Goal: Information Seeking & Learning: Learn about a topic

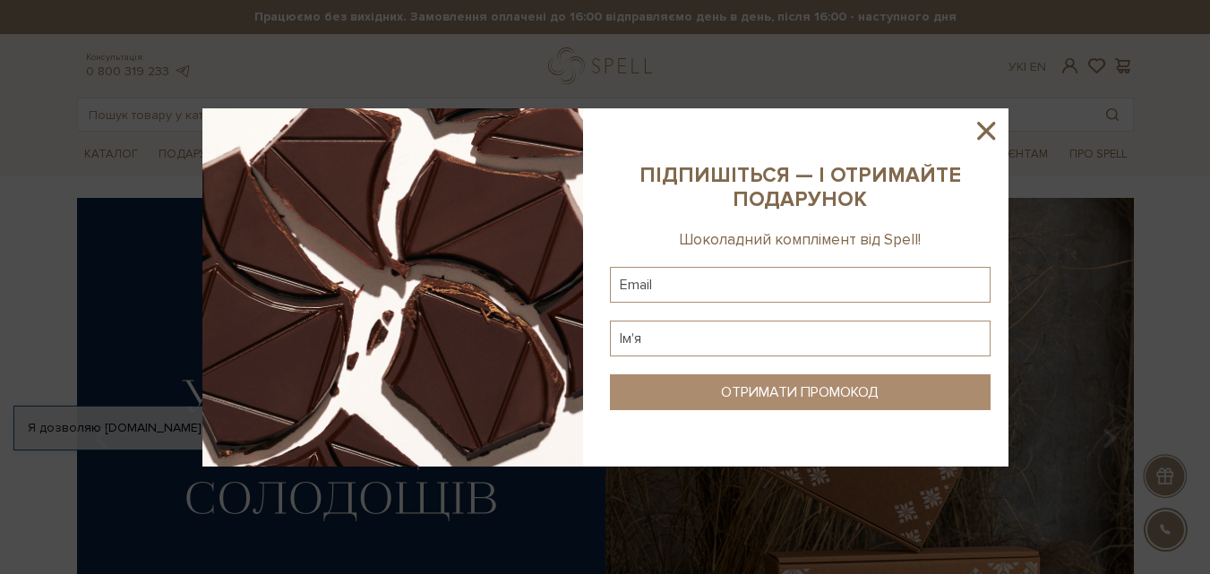
click at [986, 130] on icon at bounding box center [986, 131] width 18 height 18
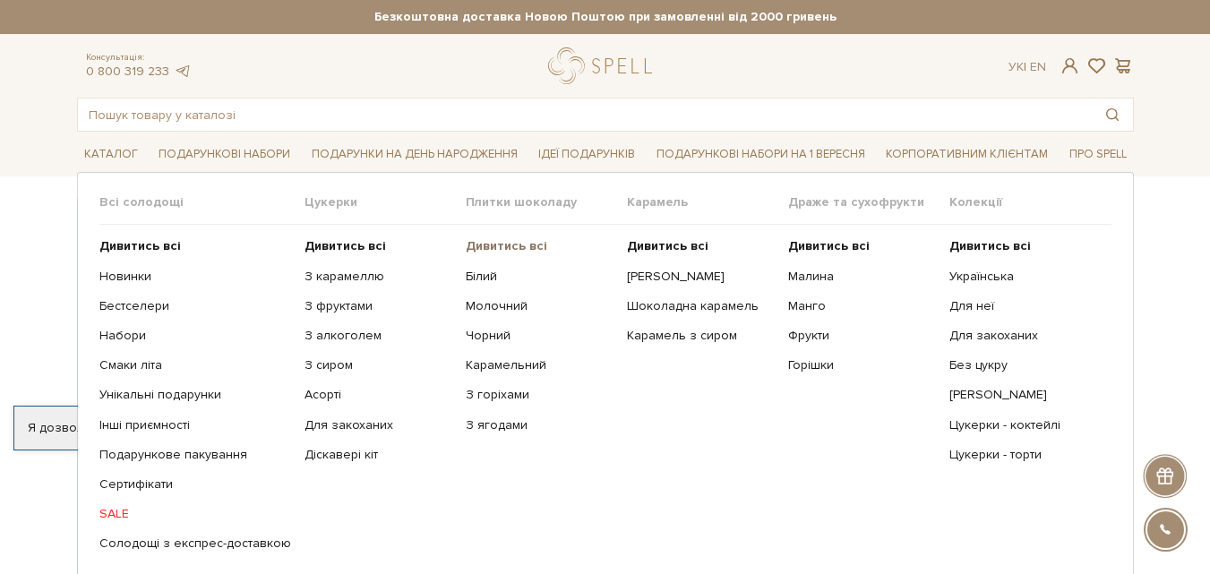
click at [490, 243] on b "Дивитись всі" at bounding box center [507, 245] width 82 height 15
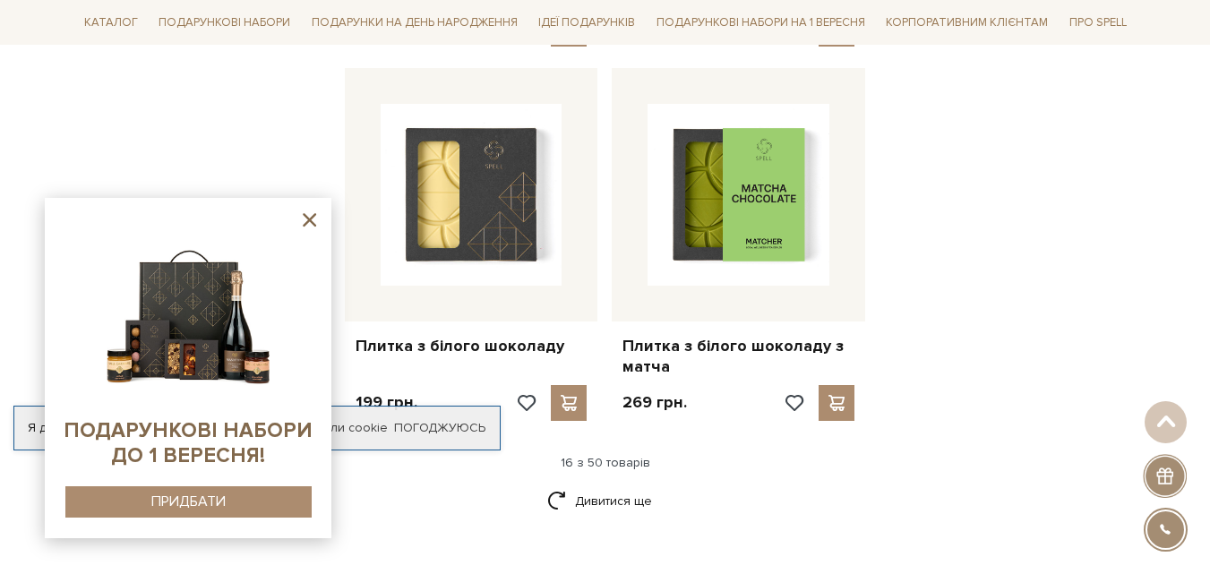
scroll to position [2349, 0]
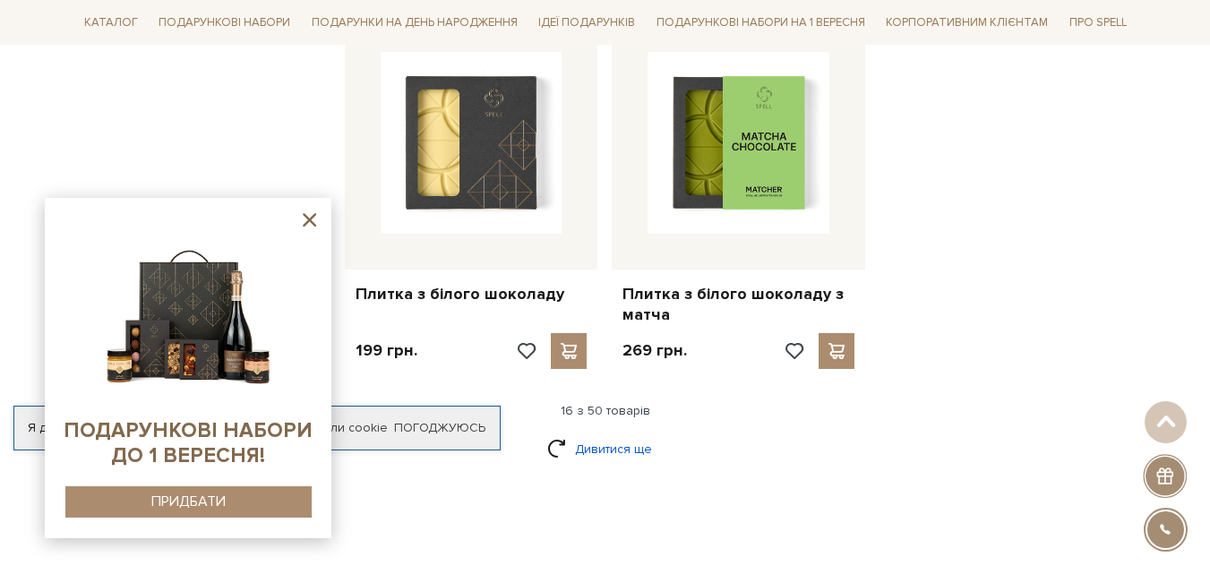
click at [617, 433] on link "Дивитися ще" at bounding box center [605, 448] width 116 height 31
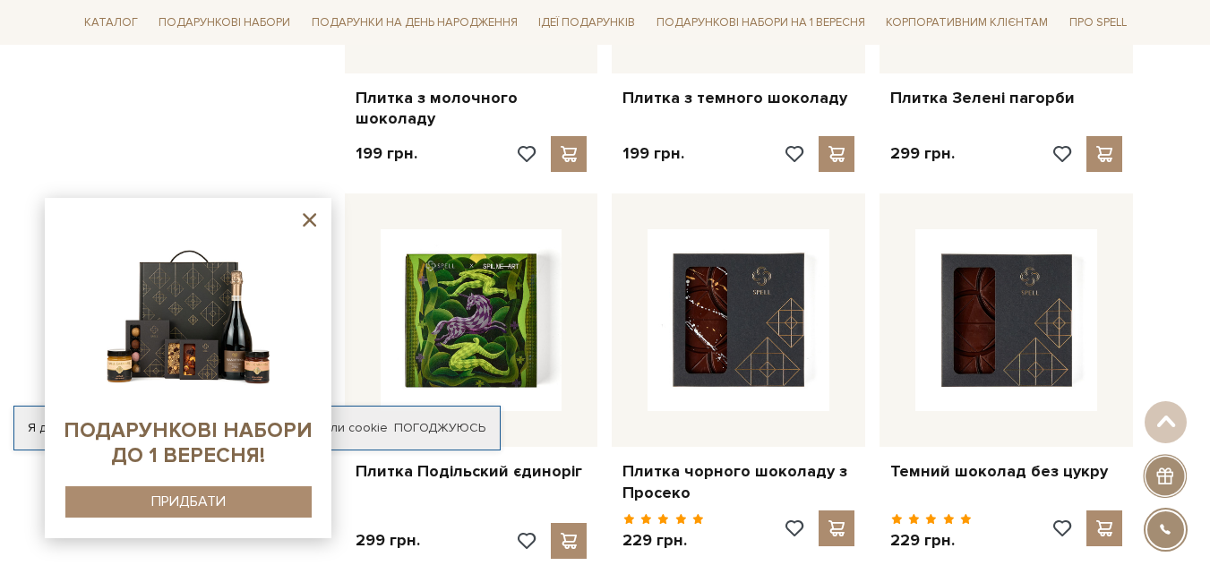
scroll to position [2894, 0]
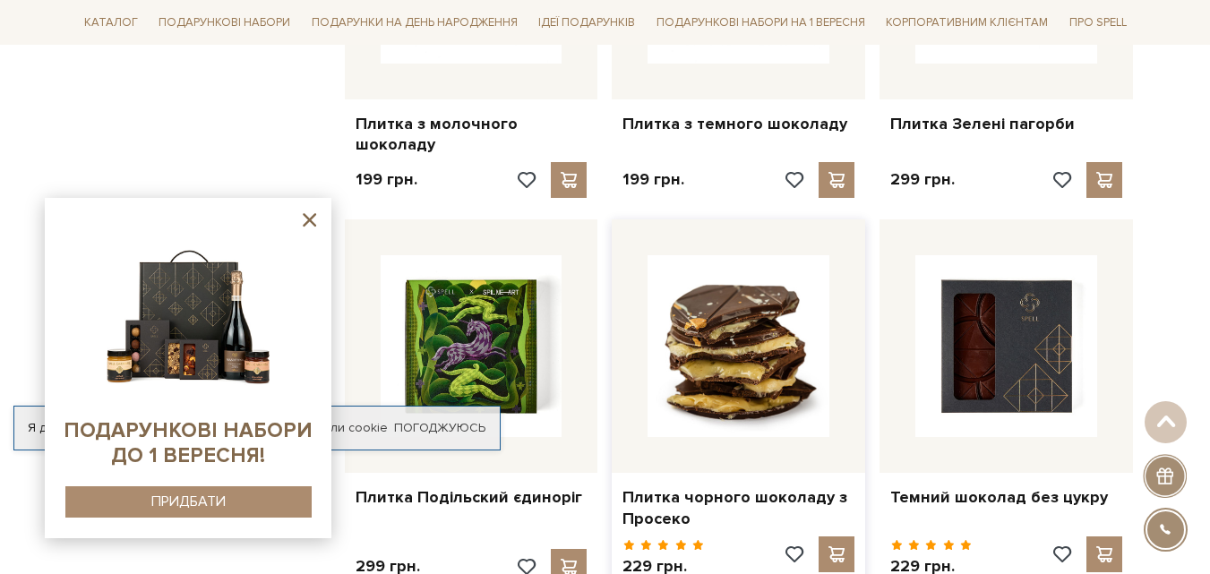
click at [709, 313] on img at bounding box center [739, 346] width 182 height 182
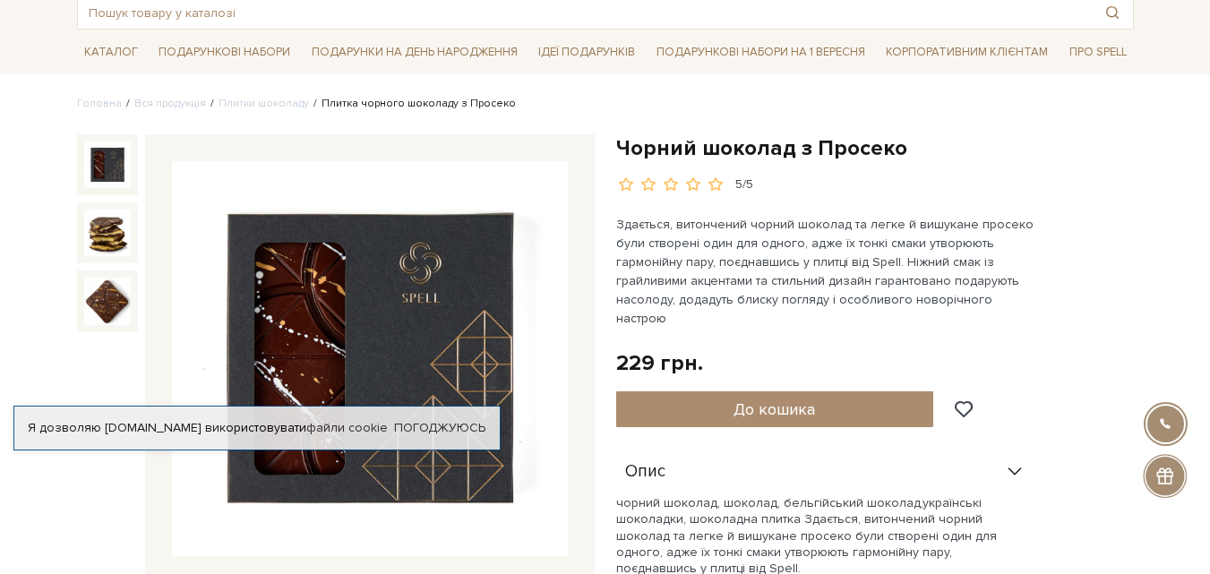
scroll to position [169, 0]
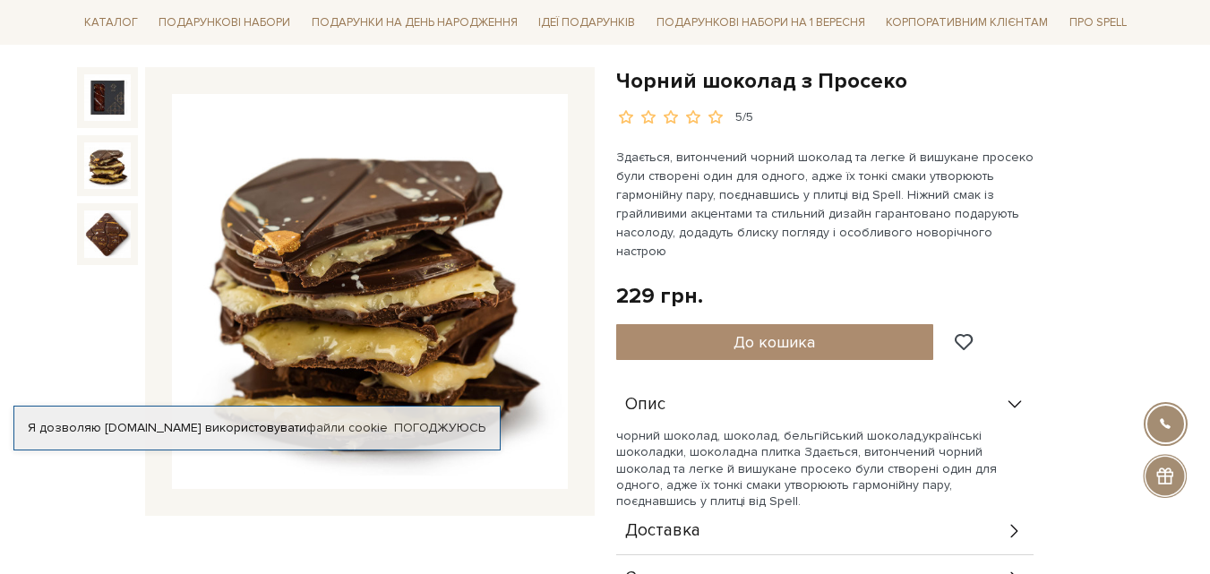
click at [122, 169] on img at bounding box center [107, 165] width 47 height 47
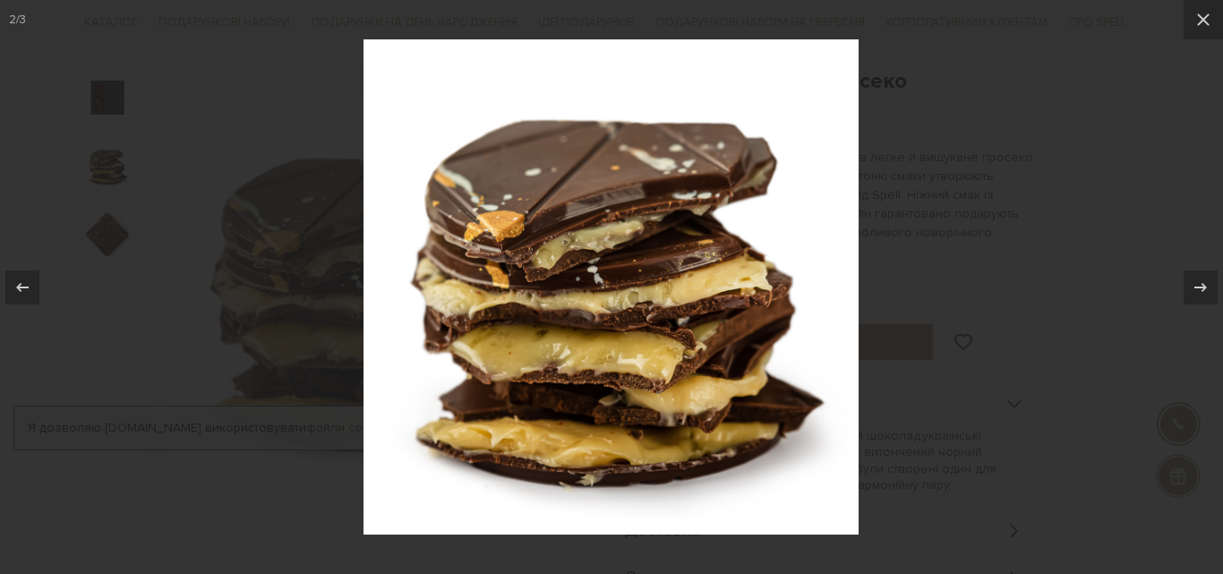
click at [1114, 161] on div at bounding box center [611, 287] width 1223 height 574
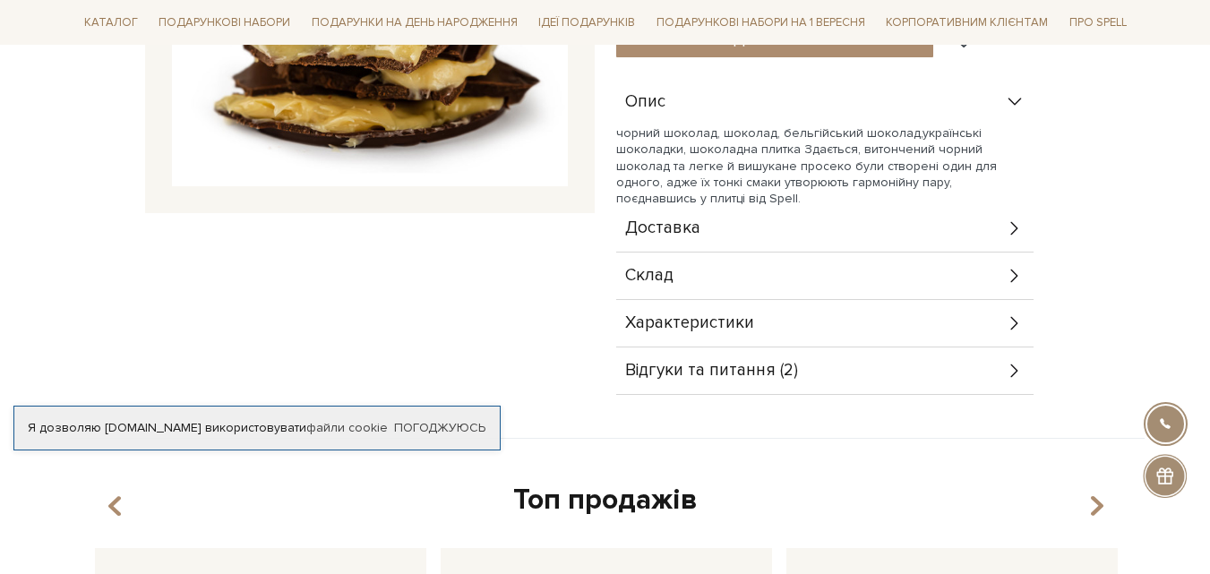
scroll to position [483, 0]
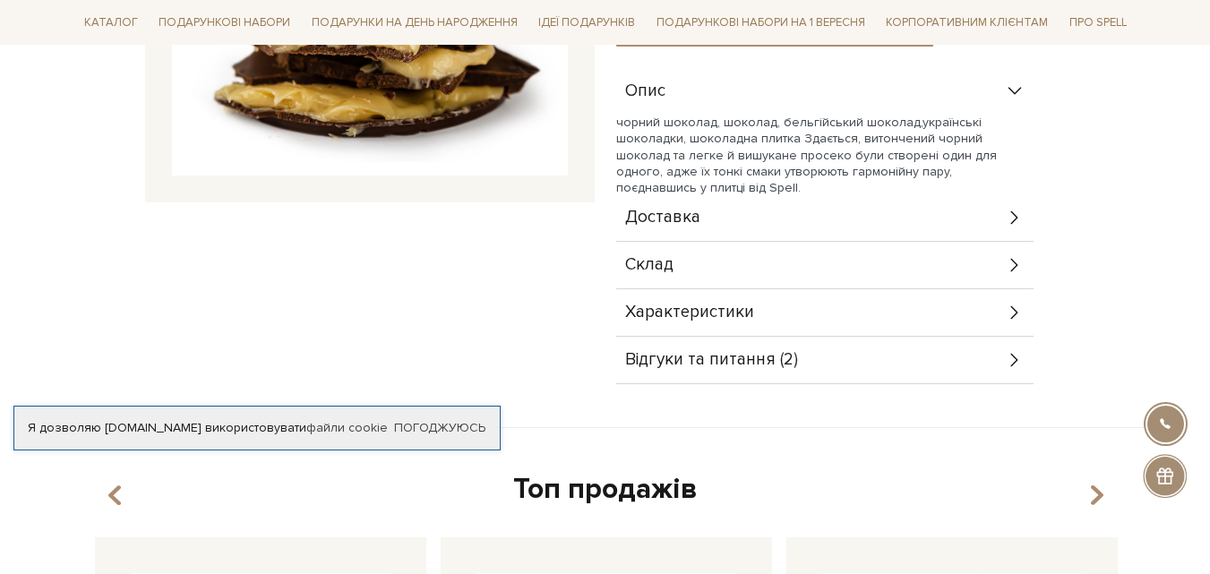
click at [1006, 303] on icon at bounding box center [1015, 313] width 20 height 20
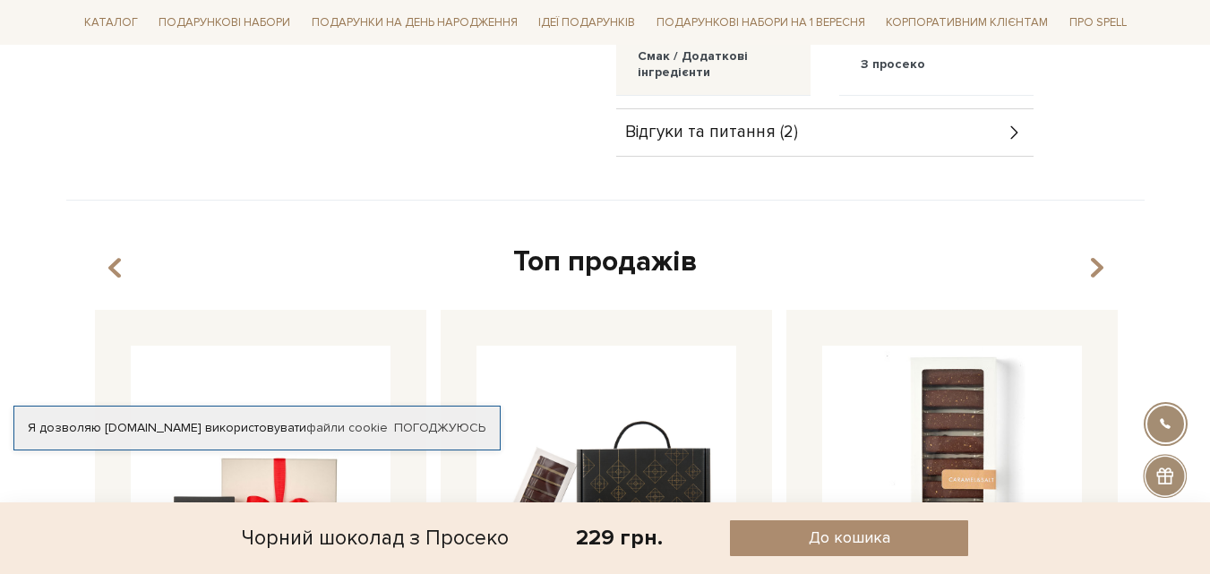
scroll to position [873, 0]
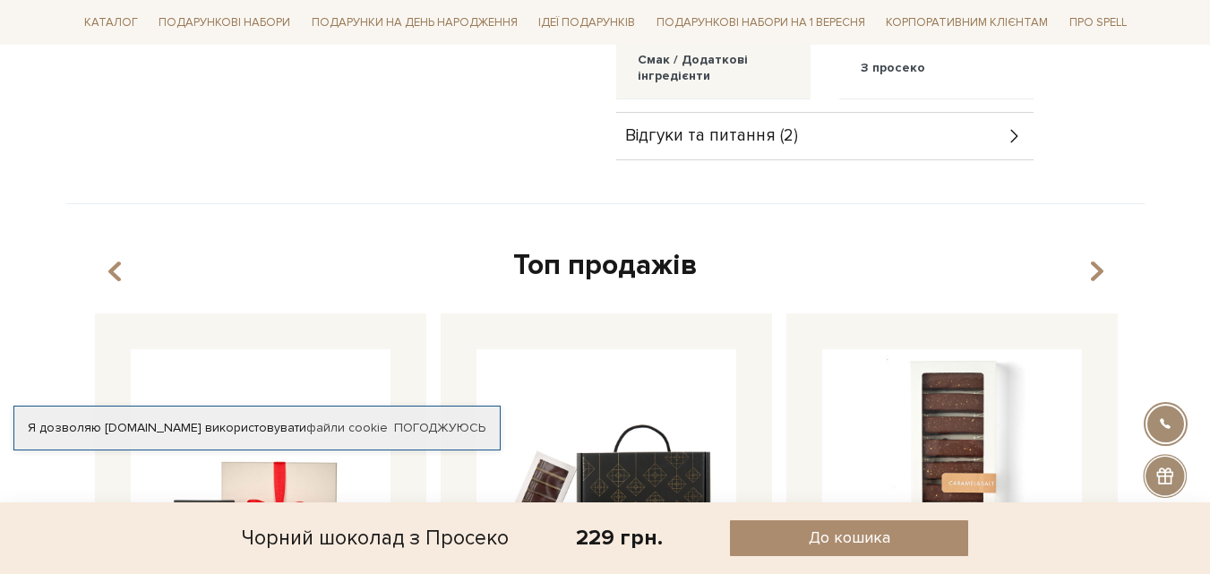
click at [725, 128] on span "Відгуки та питання (2)" at bounding box center [711, 136] width 173 height 16
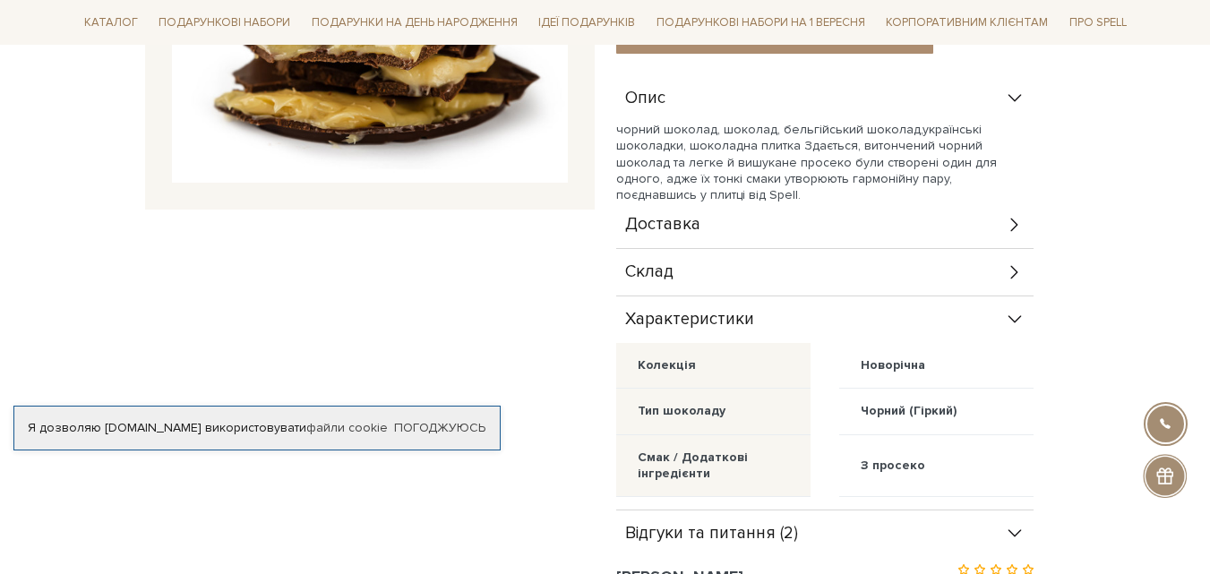
scroll to position [450, 0]
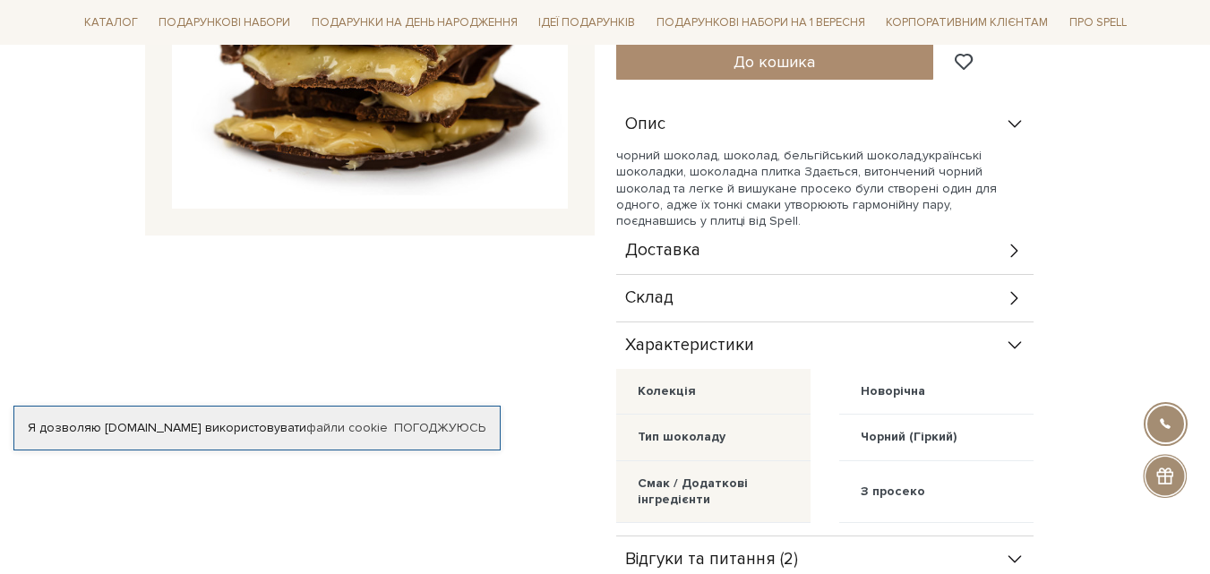
click at [1002, 282] on div "Склад" at bounding box center [824, 298] width 417 height 47
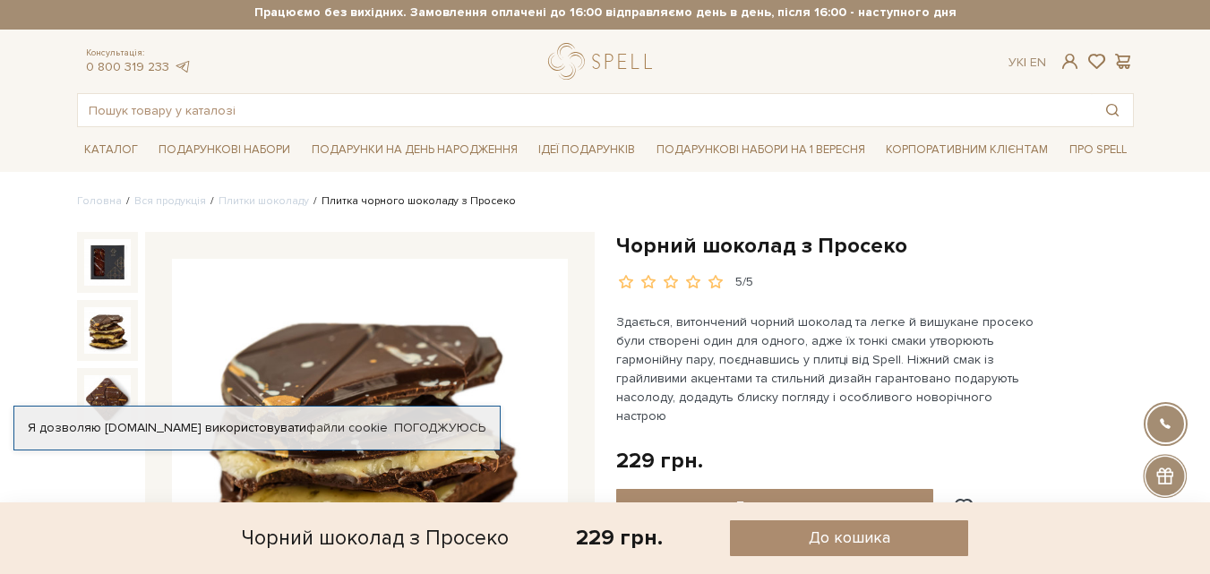
scroll to position [0, 0]
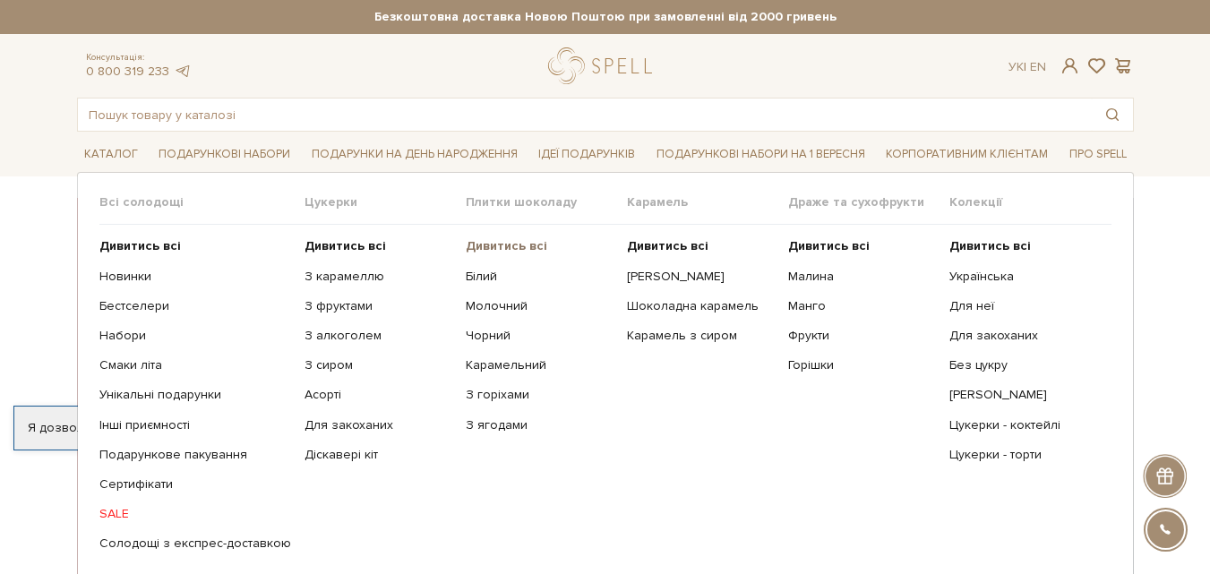
click at [472, 243] on b "Дивитись всі" at bounding box center [507, 245] width 82 height 15
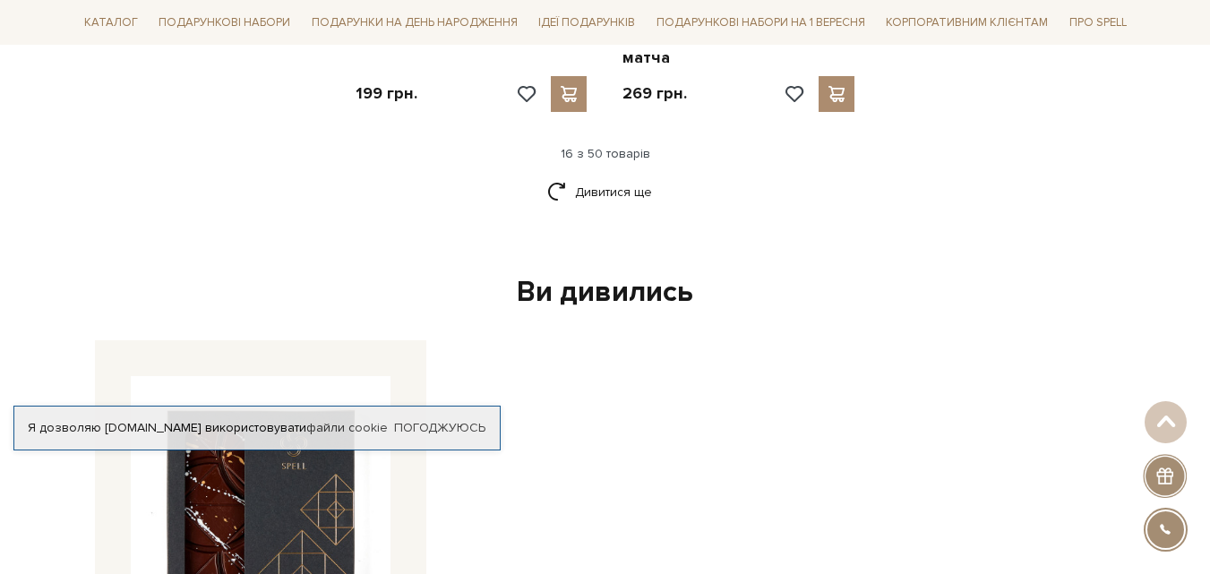
scroll to position [2647, 0]
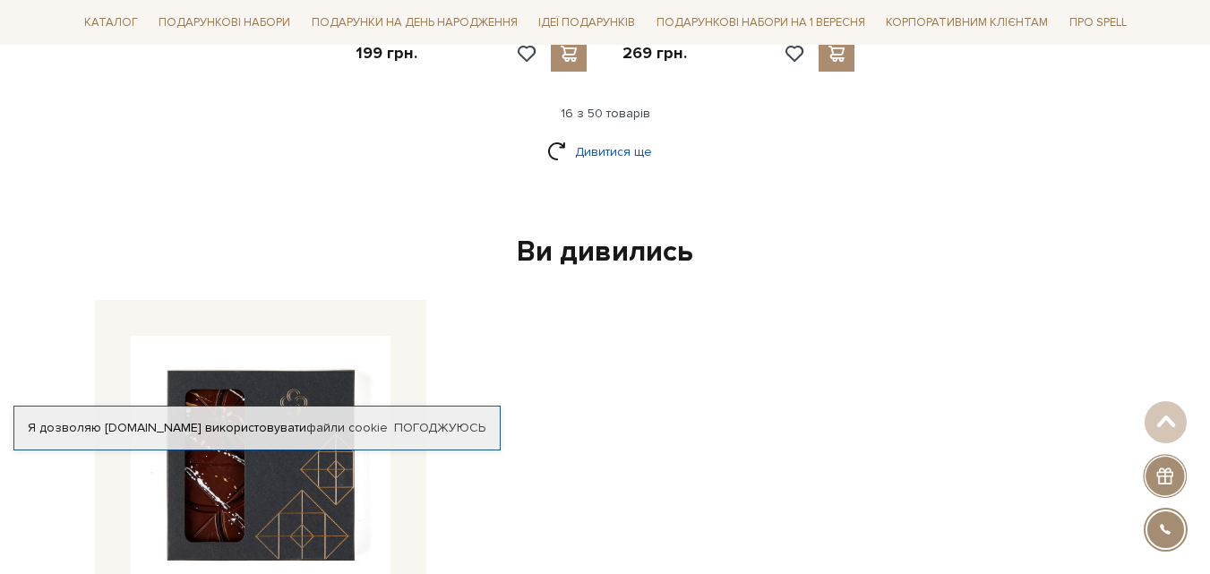
click at [611, 136] on link "Дивитися ще" at bounding box center [605, 151] width 116 height 31
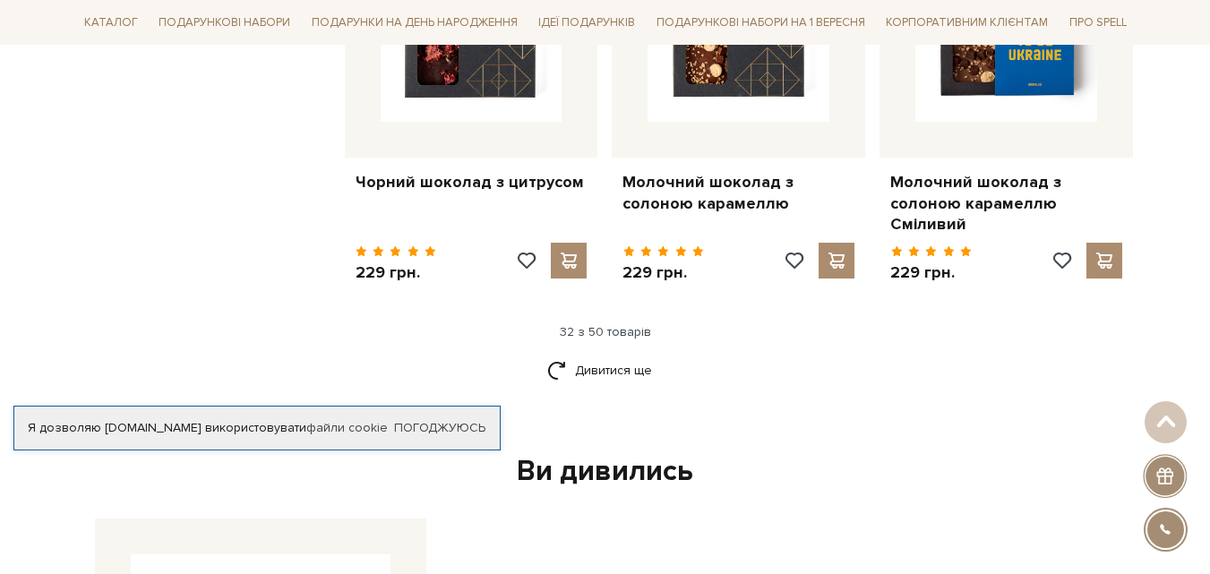
scroll to position [4437, 0]
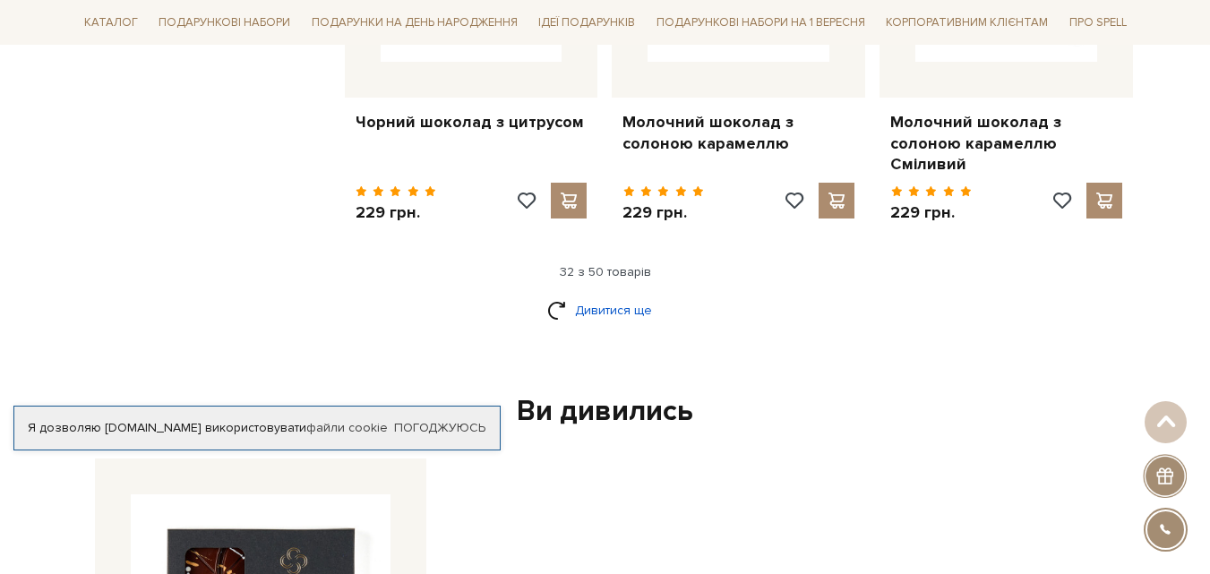
click at [630, 295] on link "Дивитися ще" at bounding box center [605, 310] width 116 height 31
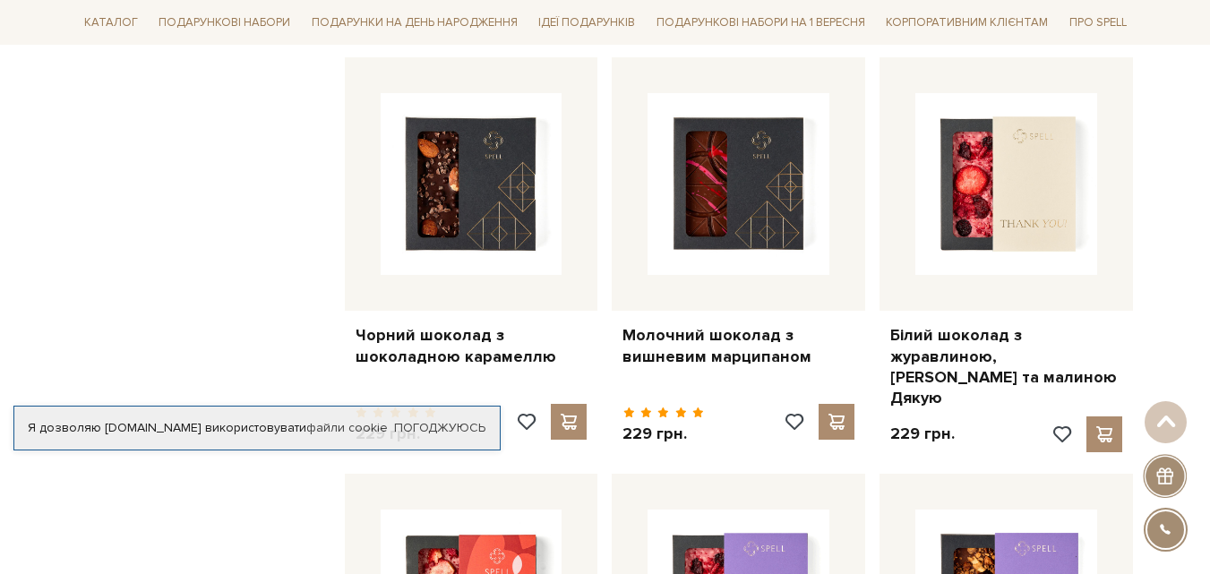
scroll to position [4589, 0]
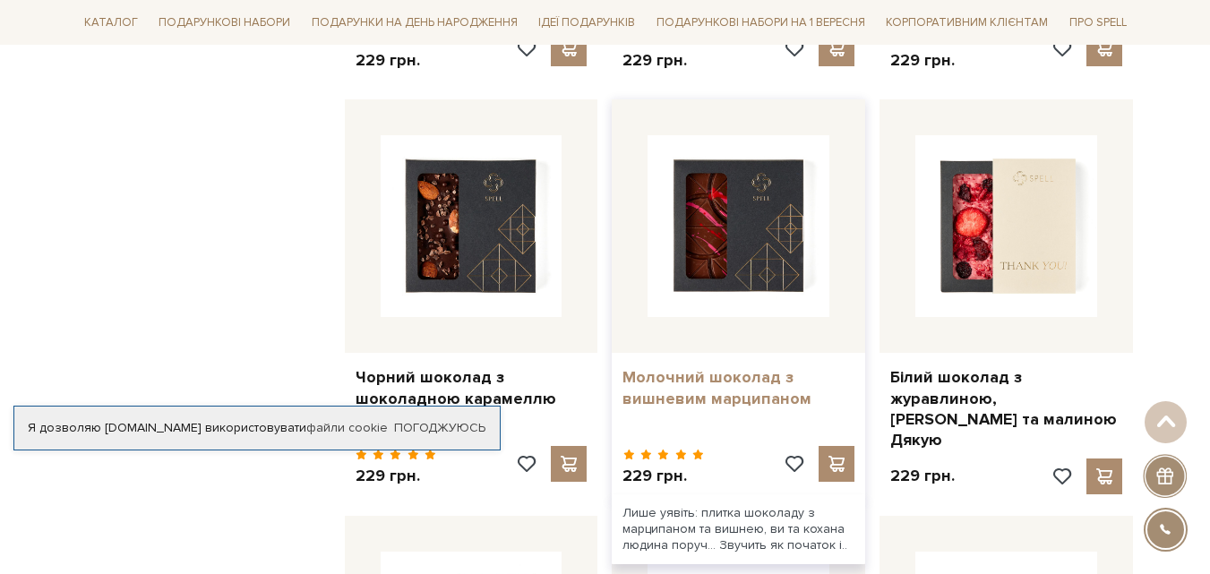
click at [686, 367] on link "Молочний шоколад з вишневим марципаном" at bounding box center [738, 388] width 232 height 42
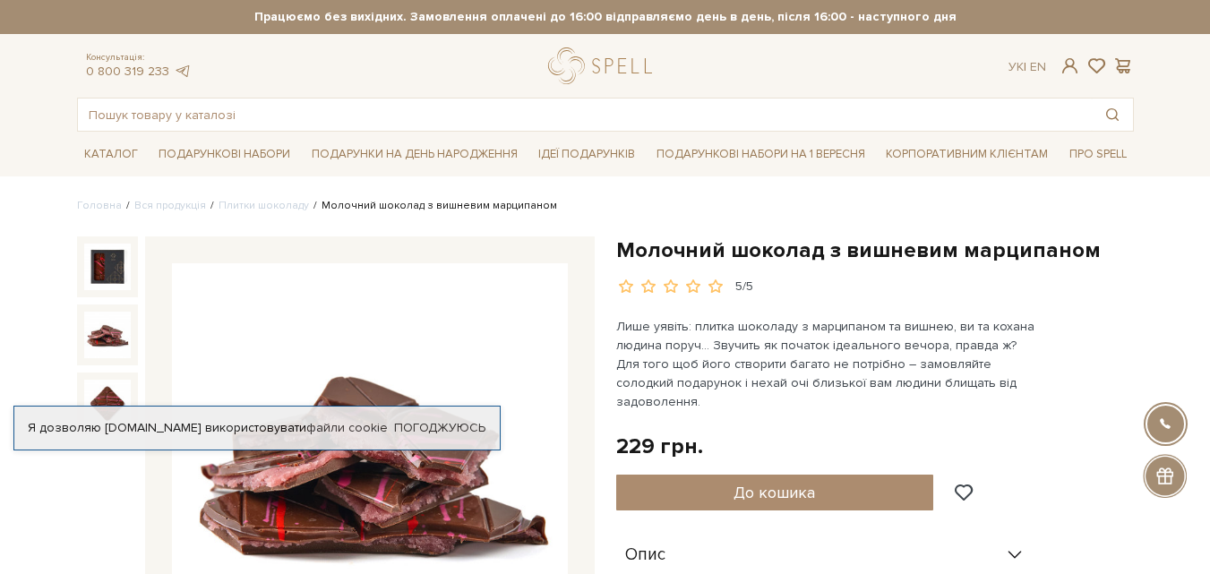
click at [119, 334] on img at bounding box center [107, 335] width 47 height 47
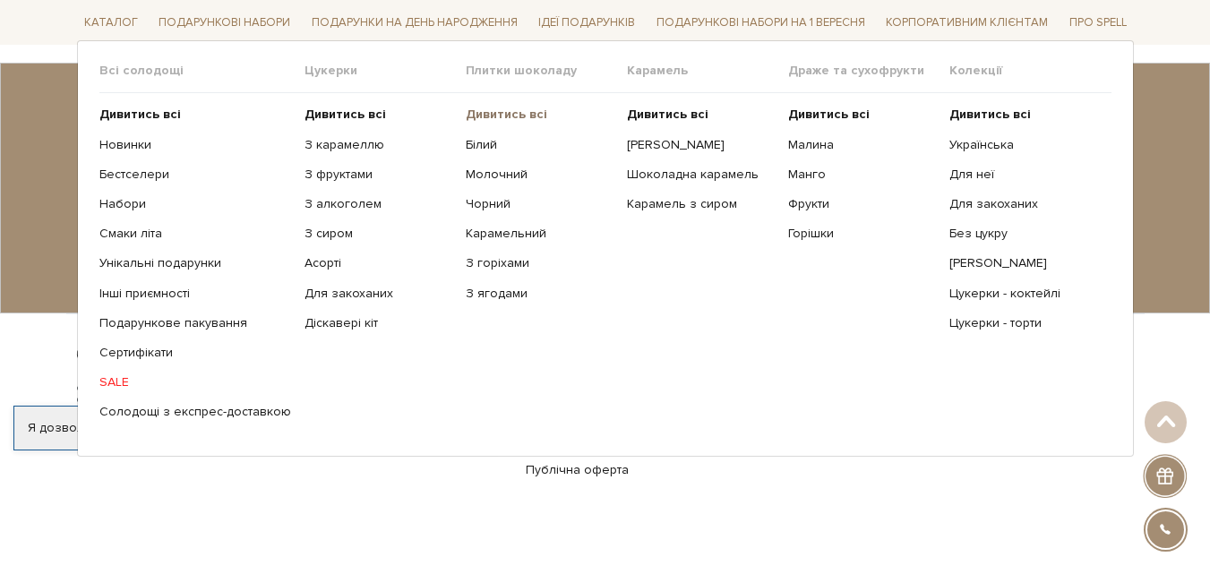
click at [508, 109] on b "Дивитись всі" at bounding box center [507, 114] width 82 height 15
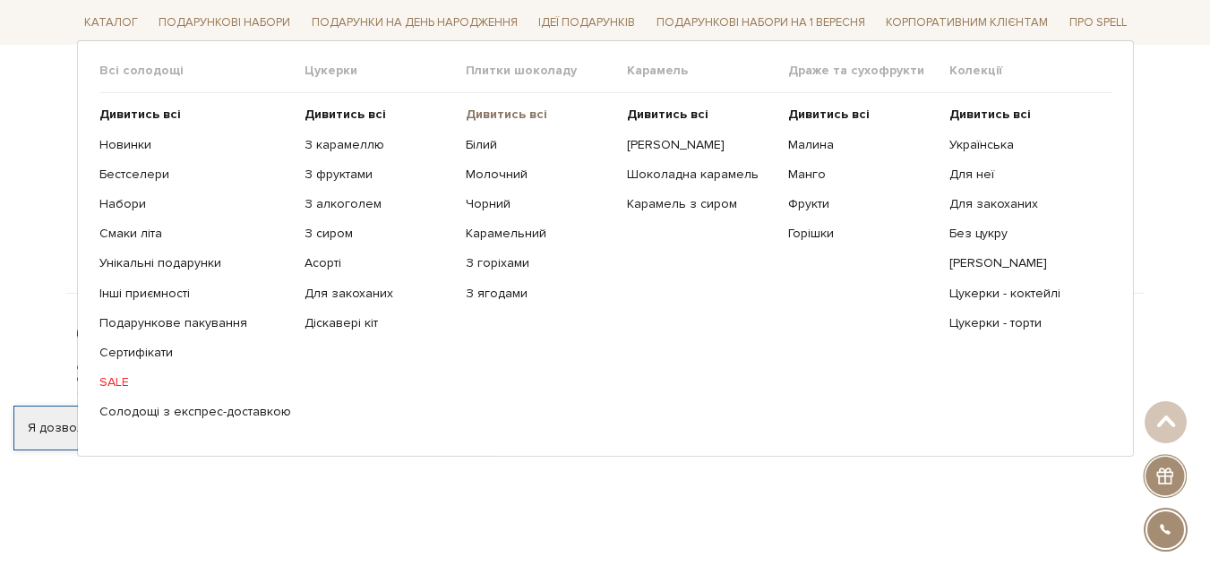
scroll to position [3231, 0]
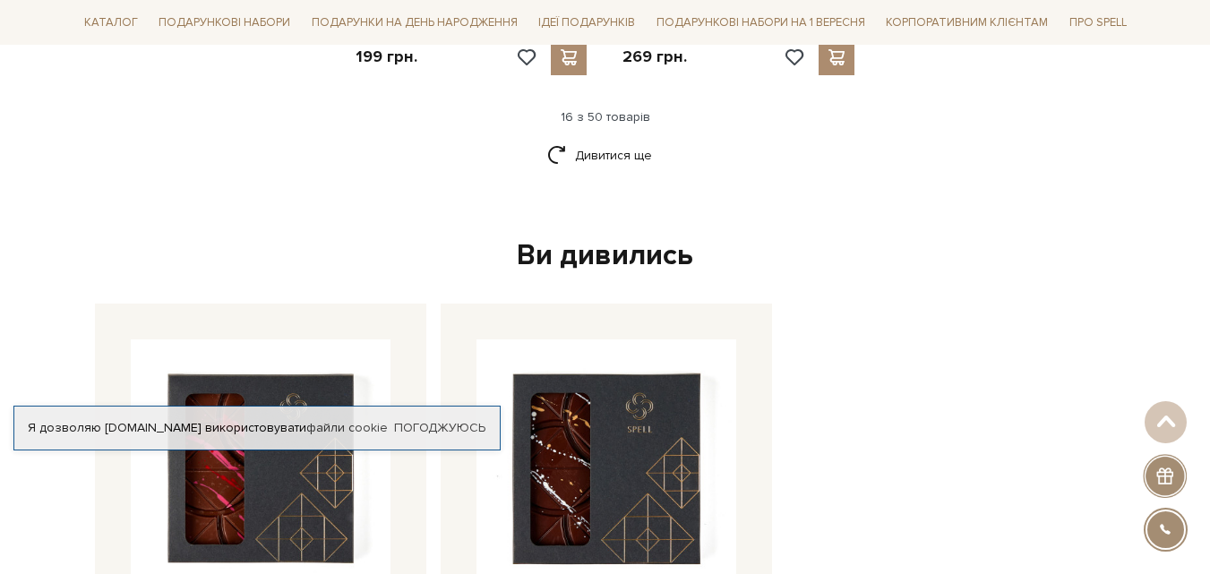
scroll to position [2636, 0]
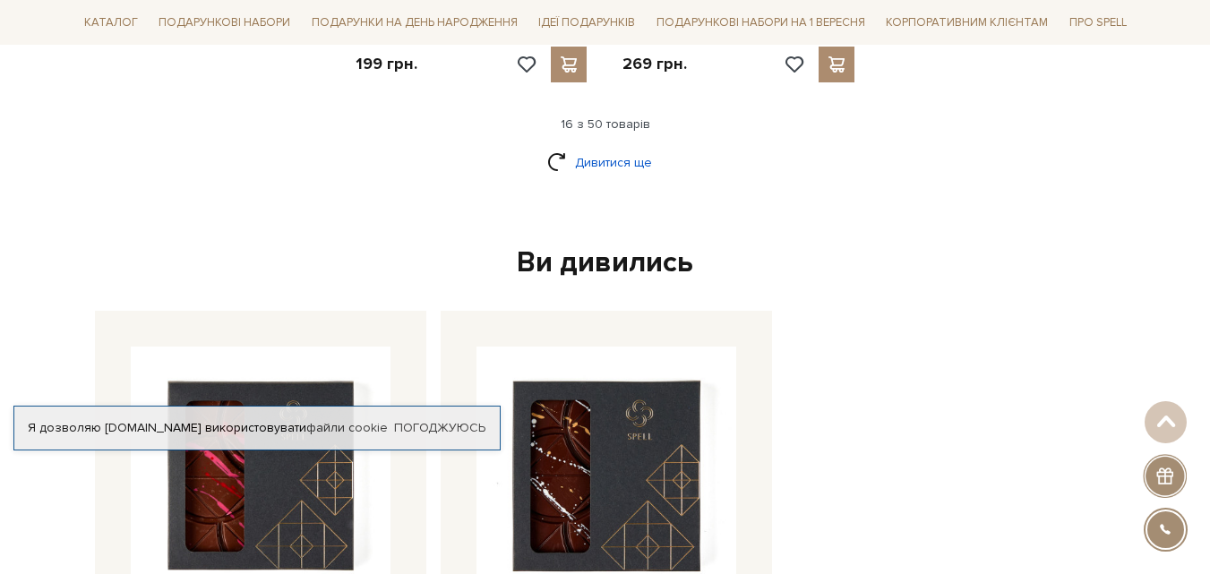
click at [611, 147] on link "Дивитися ще" at bounding box center [605, 162] width 116 height 31
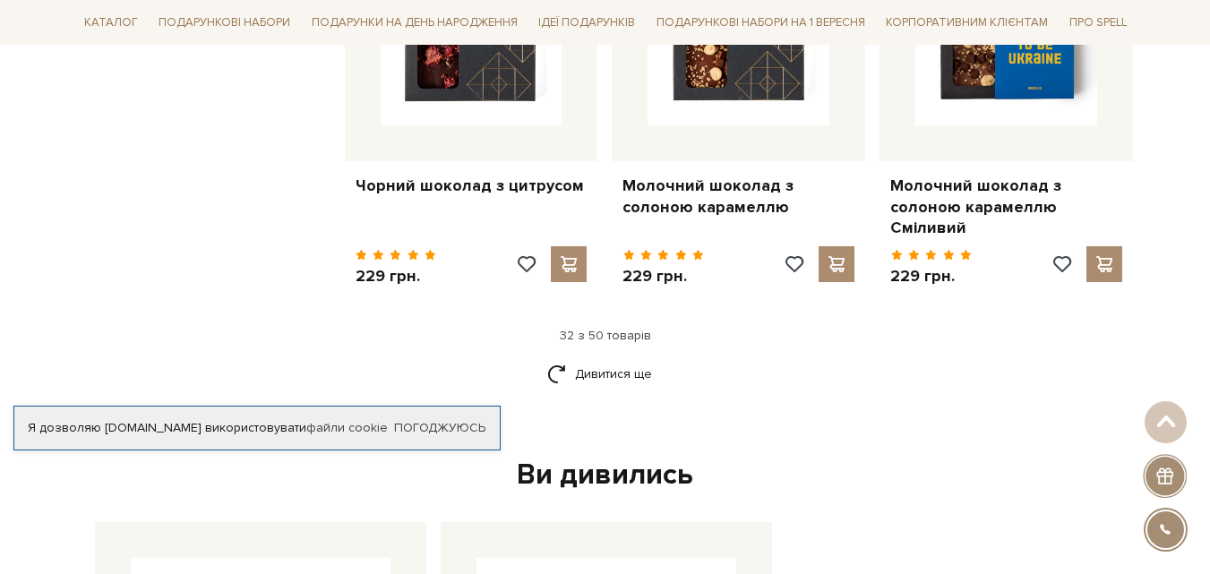
scroll to position [4414, 0]
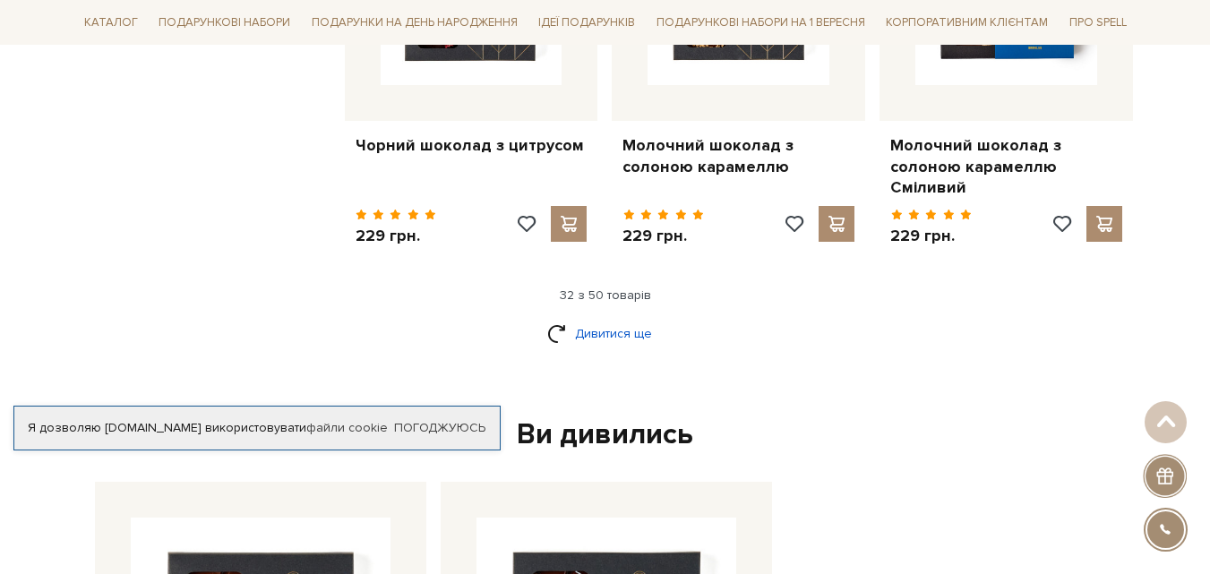
click at [631, 318] on link "Дивитися ще" at bounding box center [605, 333] width 116 height 31
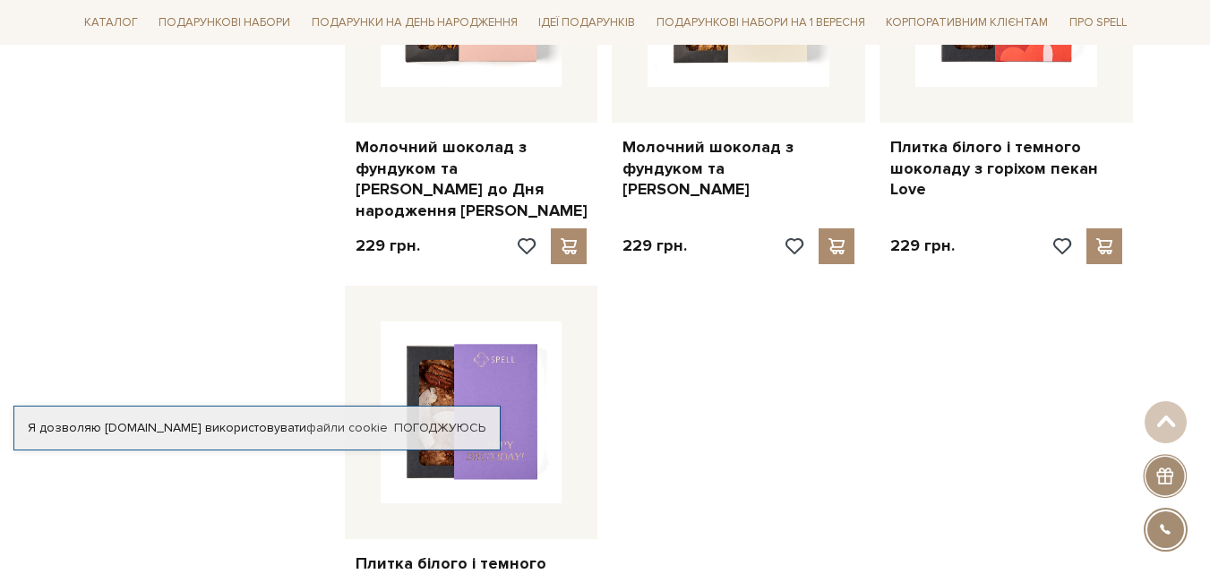
scroll to position [6700, 0]
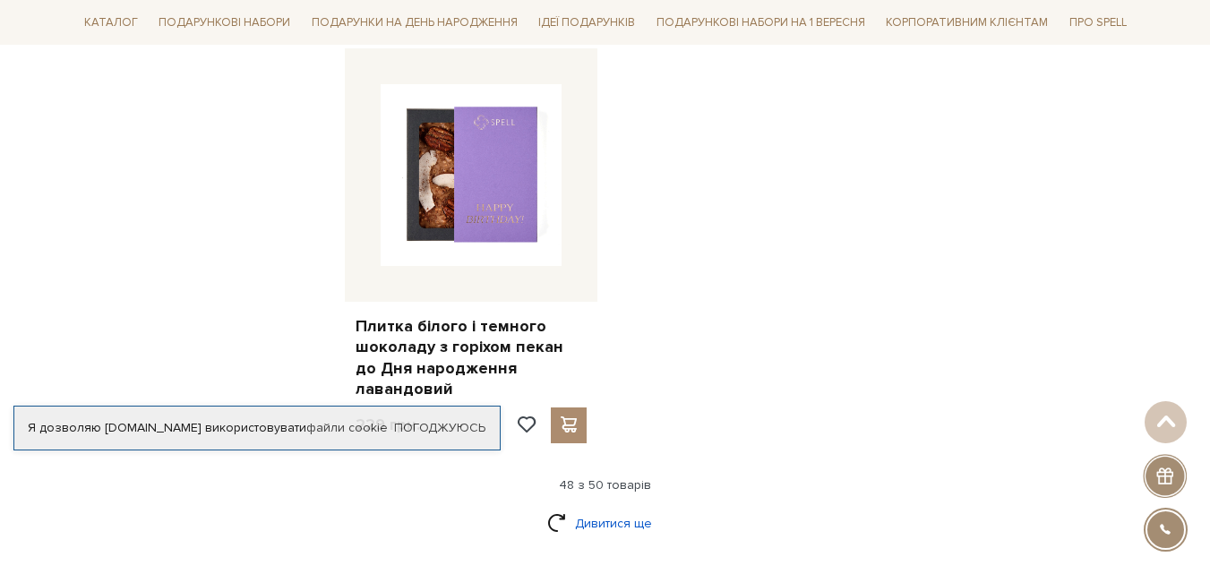
click at [632, 508] on link "Дивитися ще" at bounding box center [605, 523] width 116 height 31
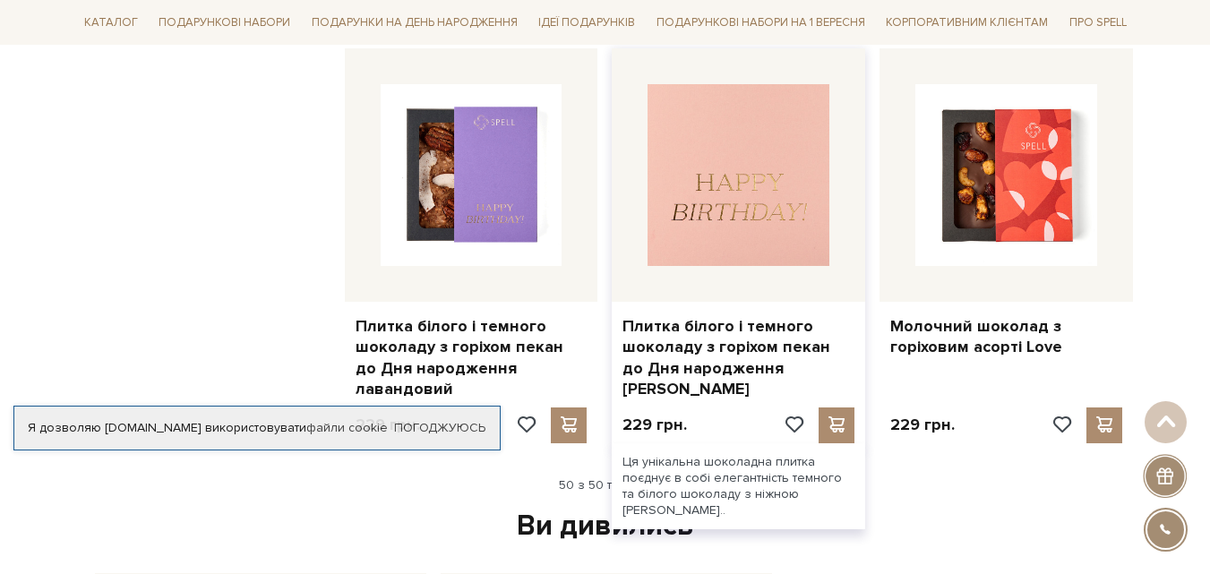
click at [708, 146] on img at bounding box center [739, 175] width 182 height 182
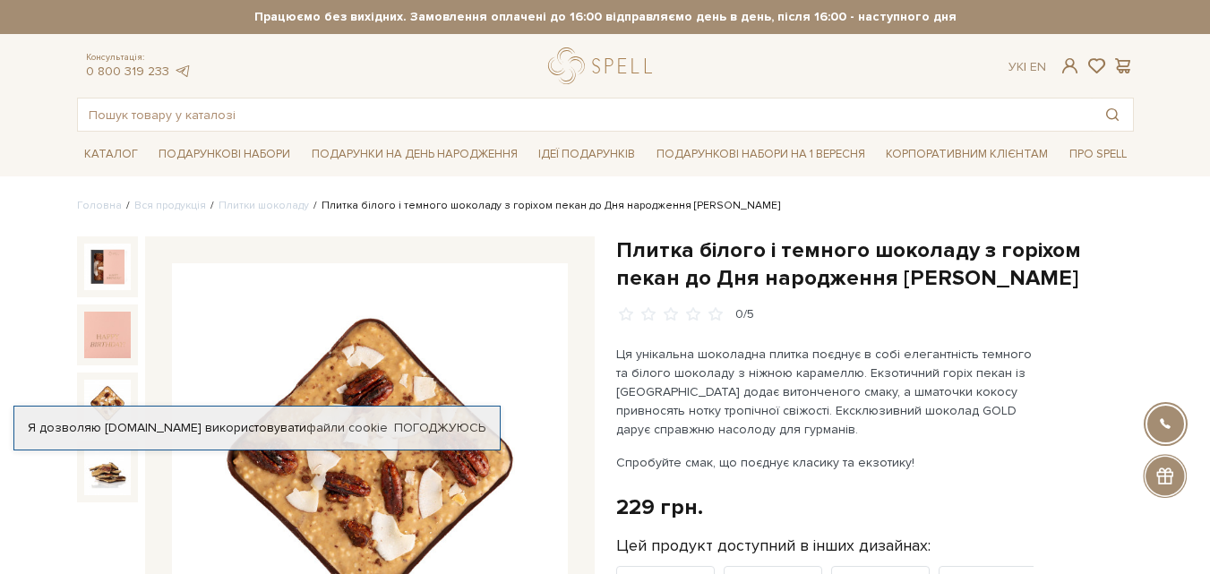
click at [116, 388] on img at bounding box center [107, 403] width 47 height 47
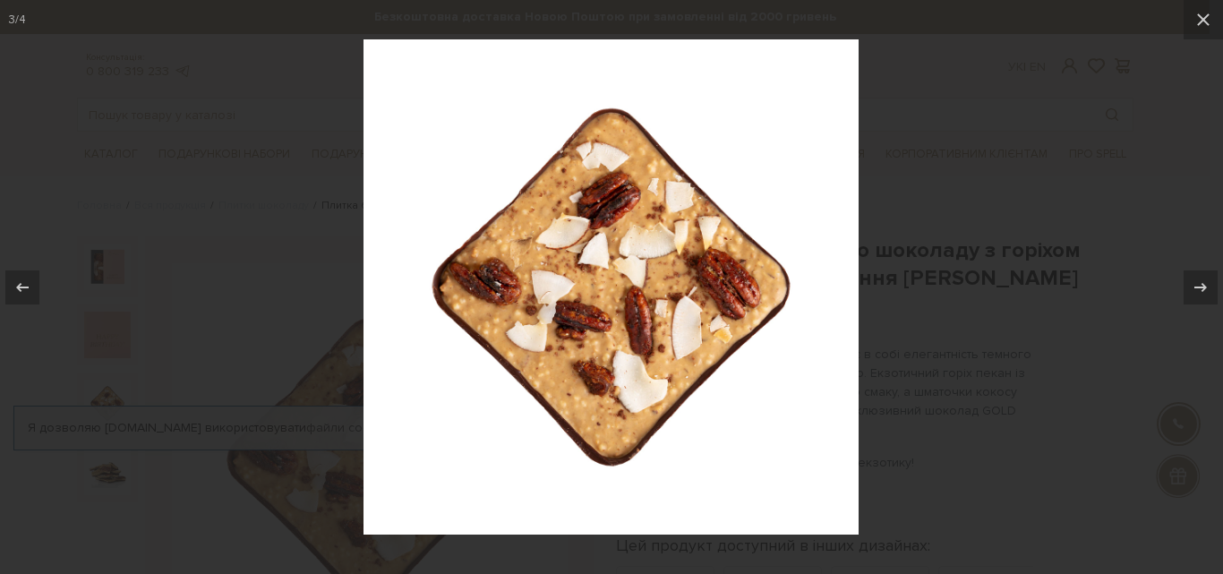
click at [176, 338] on div at bounding box center [611, 287] width 1223 height 574
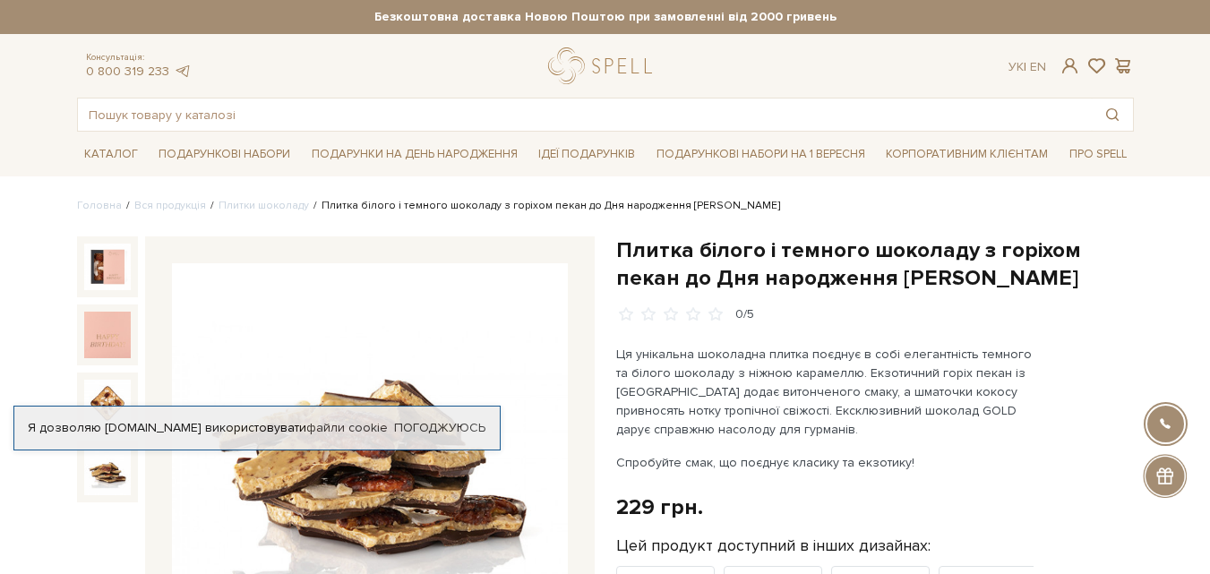
click at [121, 475] on img at bounding box center [107, 472] width 47 height 47
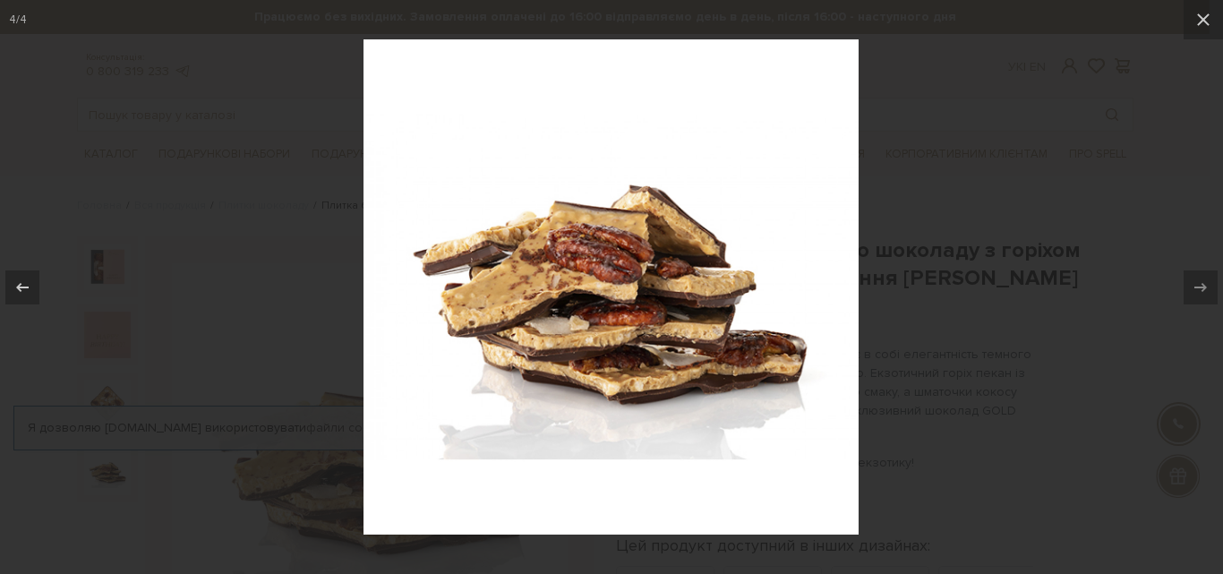
click at [970, 193] on div at bounding box center [611, 287] width 1223 height 574
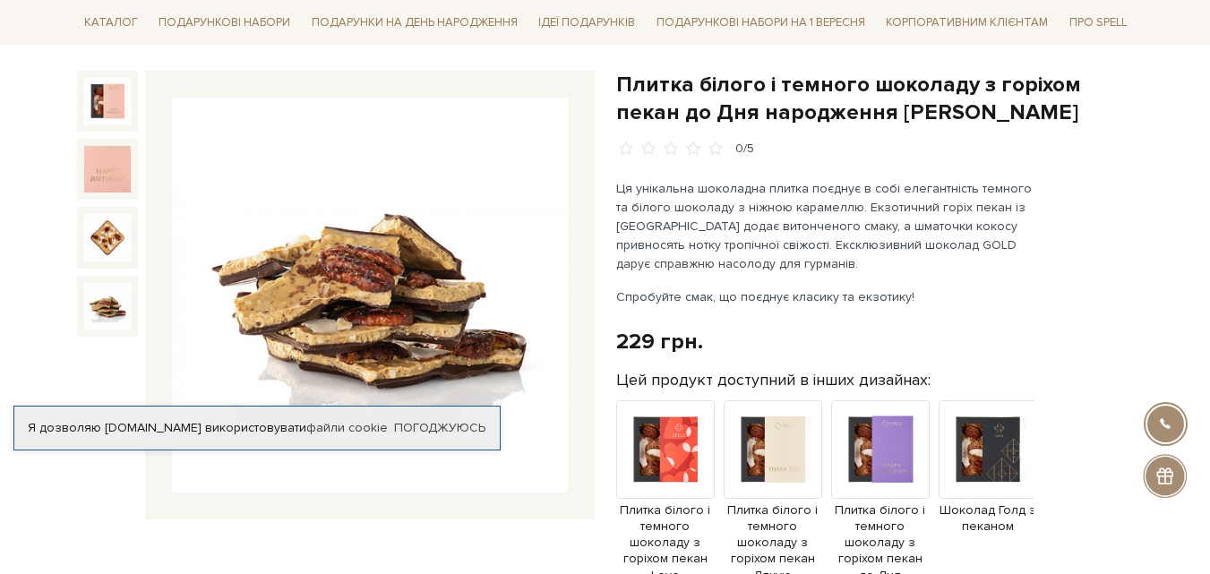
scroll to position [342, 0]
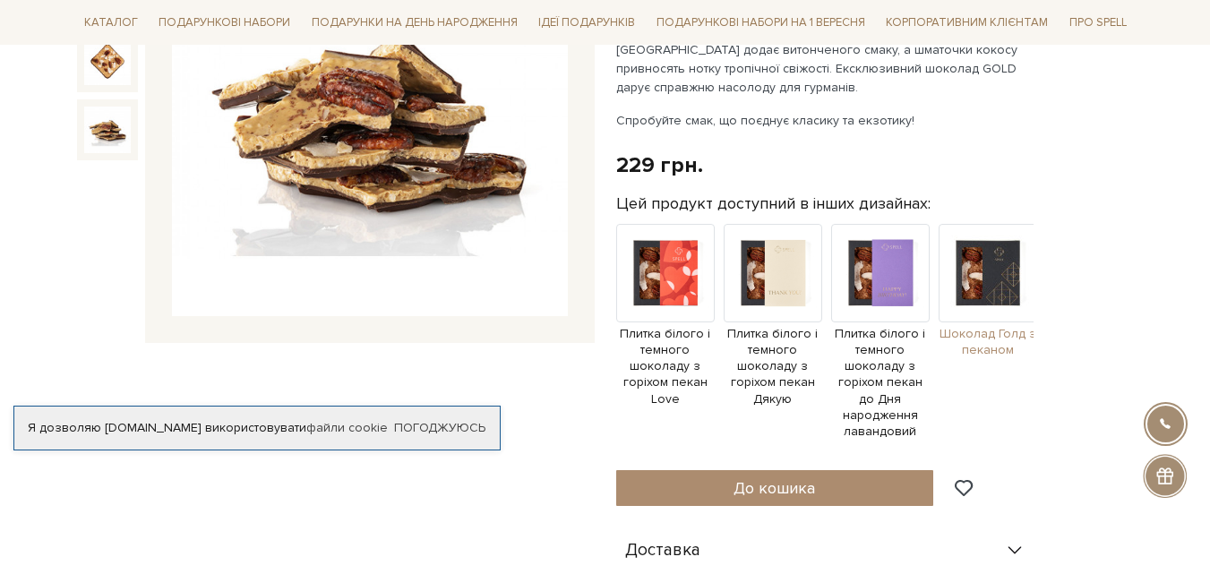
click at [976, 285] on img at bounding box center [988, 273] width 99 height 99
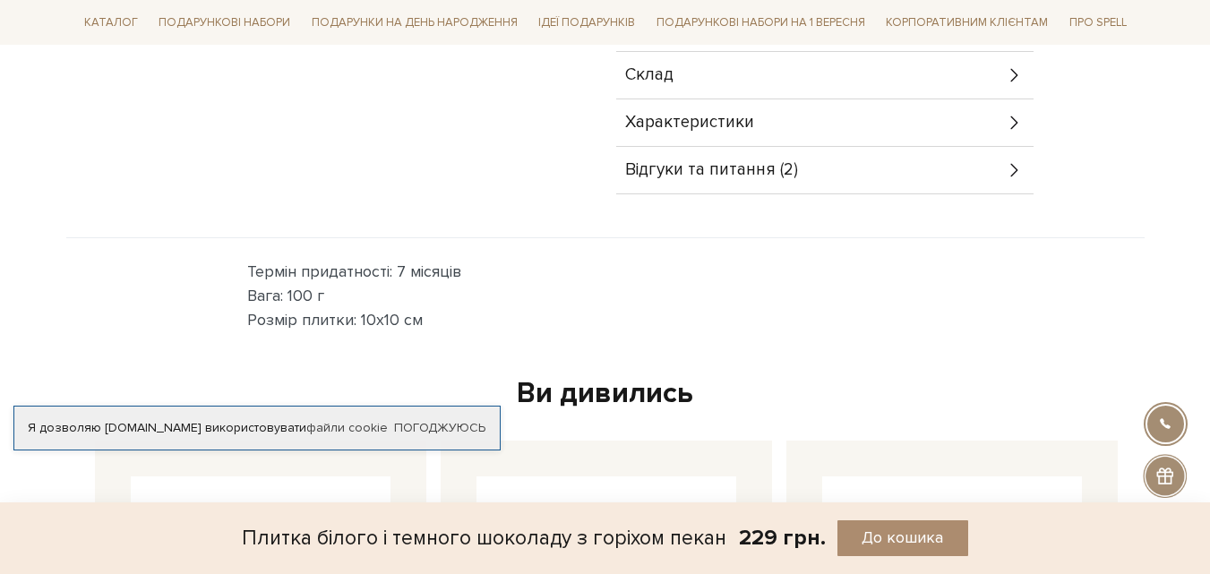
scroll to position [1012, 0]
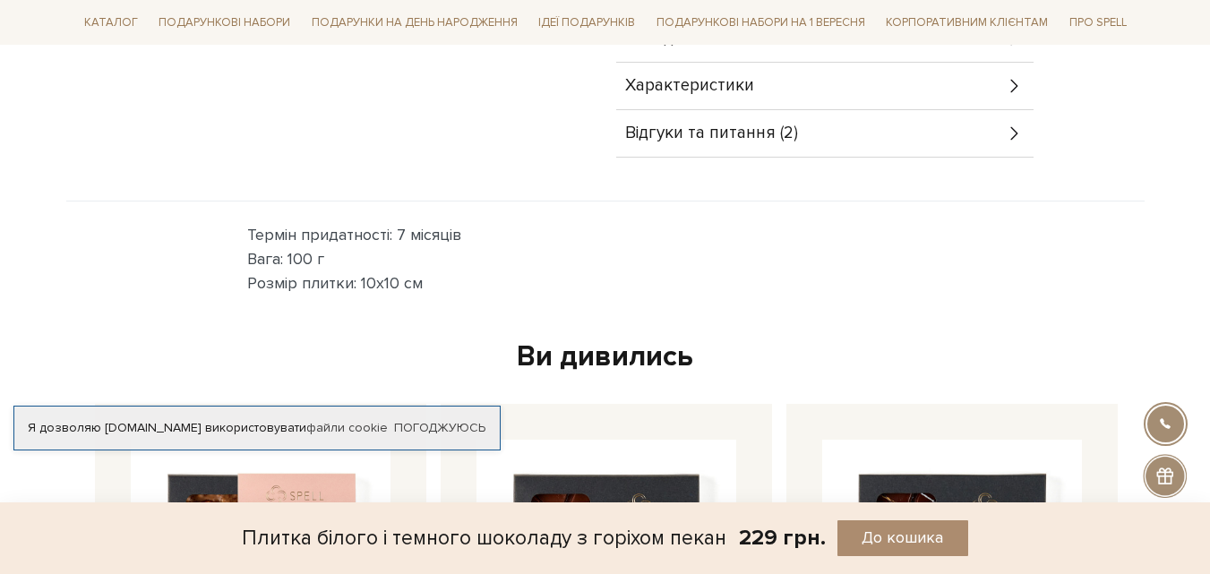
click at [716, 125] on span "Відгуки та питання (2)" at bounding box center [711, 133] width 173 height 16
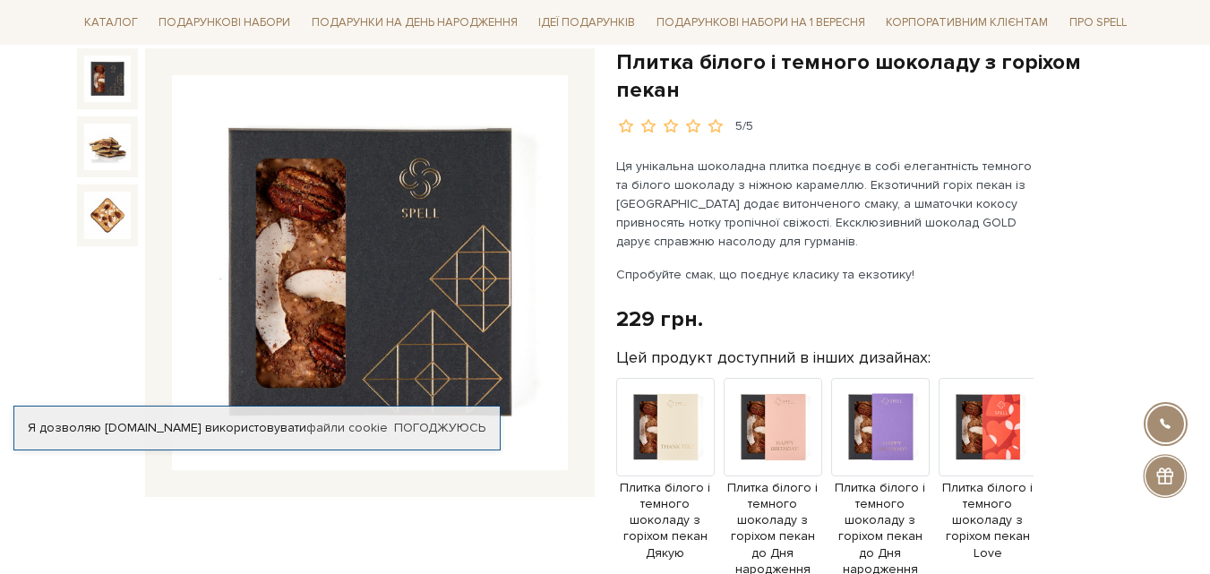
scroll to position [0, 0]
